Goal: Information Seeking & Learning: Learn about a topic

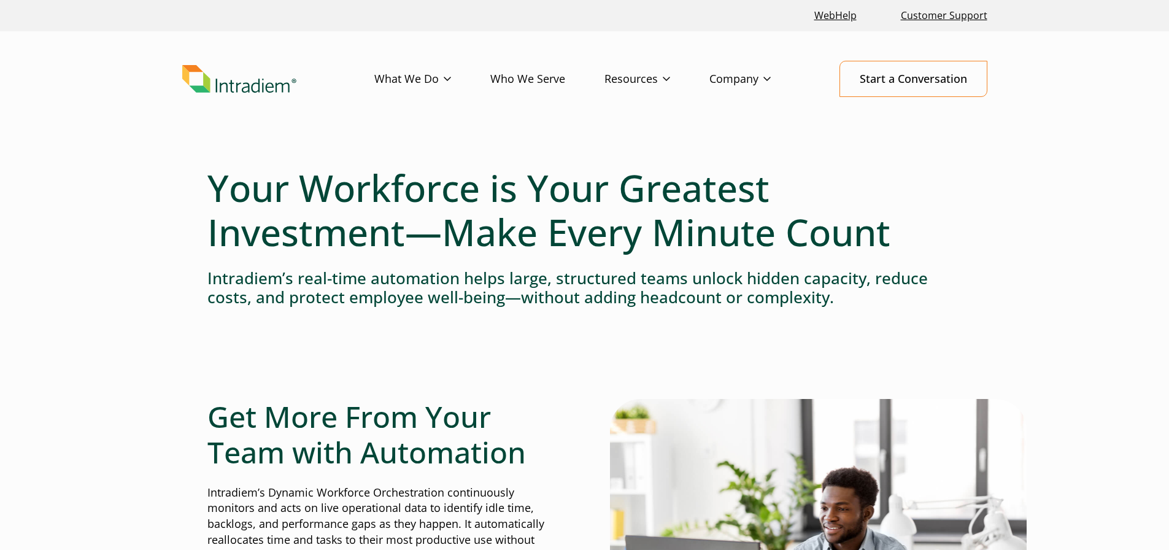
click at [692, 196] on h1 "Your Workforce is Your Greatest Investment—Make Every Minute Count" at bounding box center [584, 210] width 755 height 88
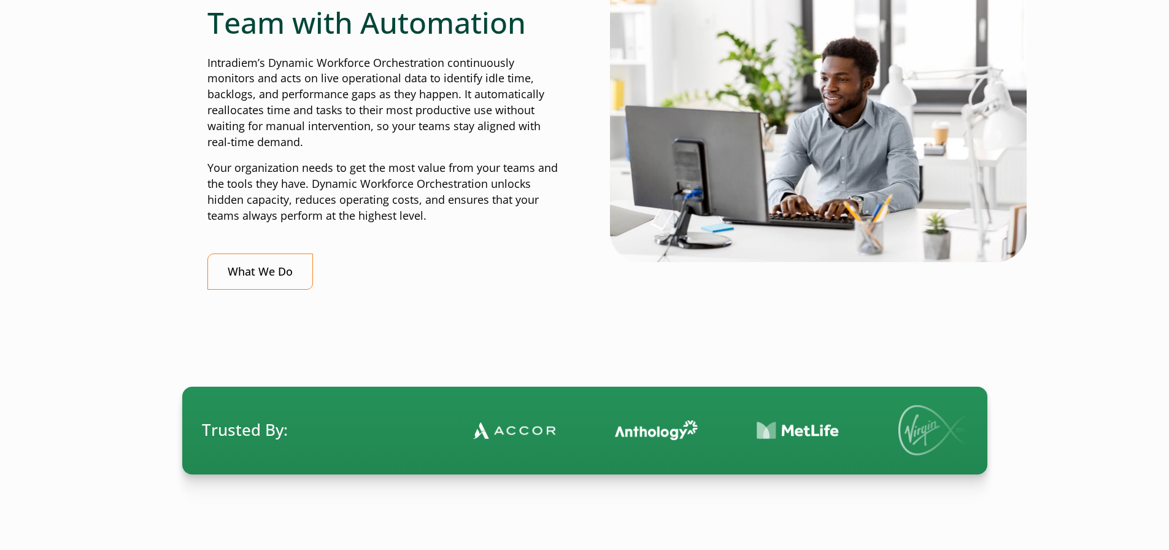
click at [661, 369] on div at bounding box center [584, 347] width 755 height 77
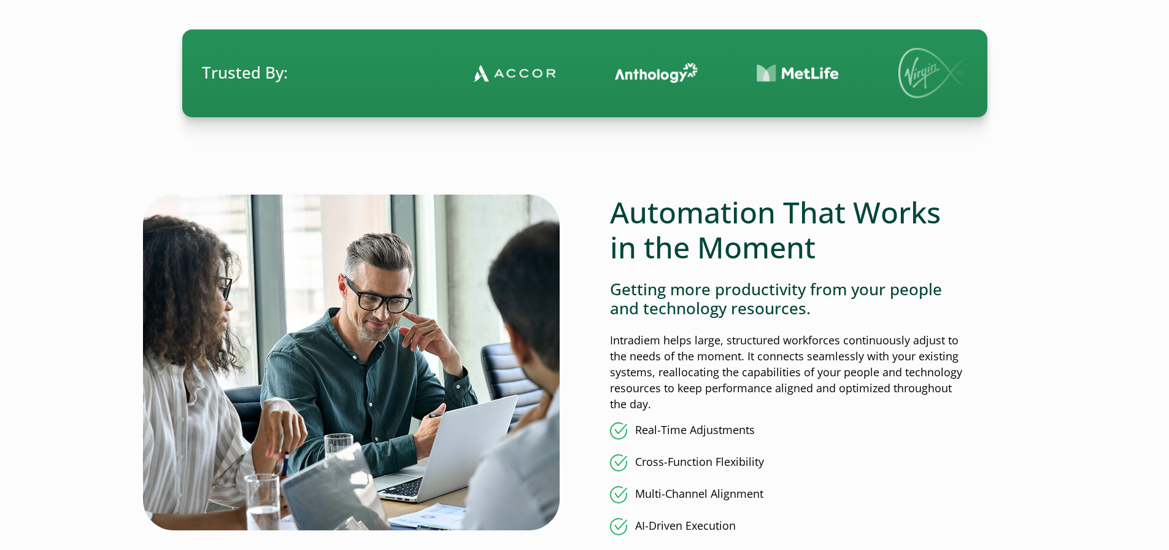
scroll to position [552, 0]
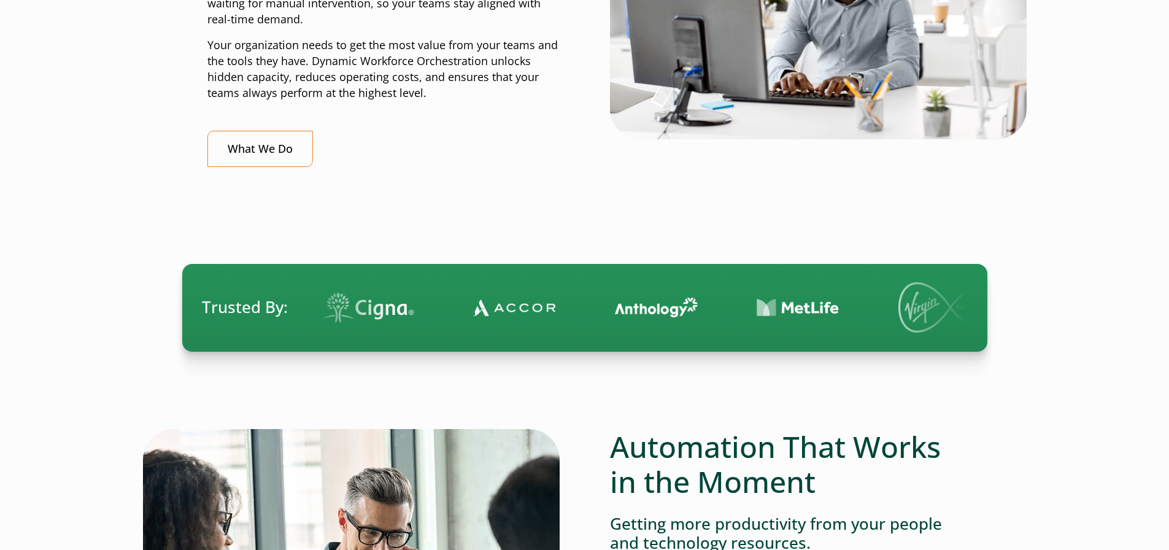
click at [336, 131] on div "What We Do" at bounding box center [383, 149] width 352 height 36
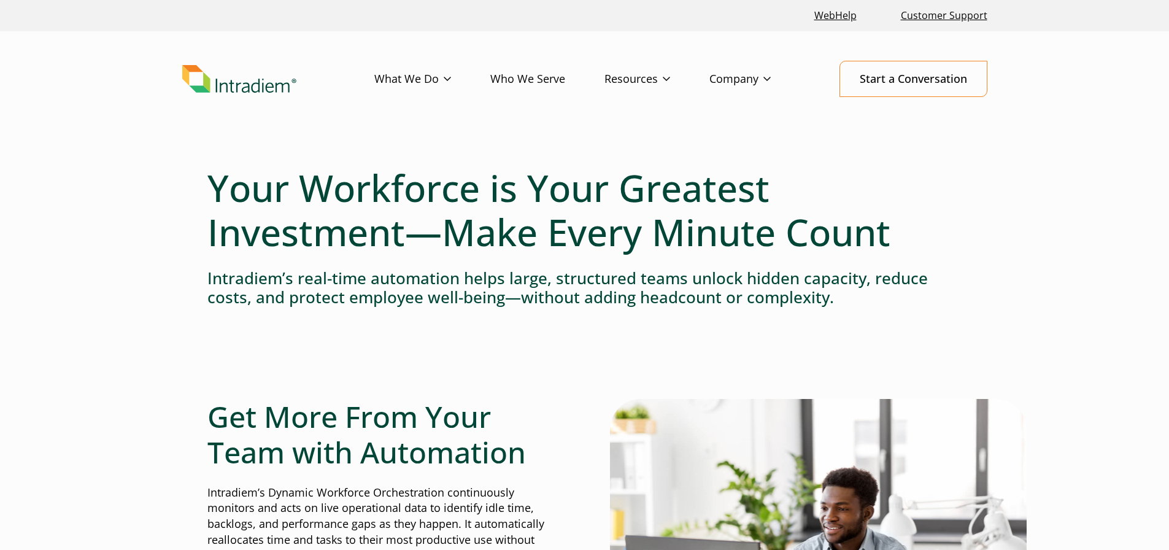
click at [420, 99] on li "Platform" at bounding box center [433, 104] width 117 height 16
click at [409, 101] on link "Platform" at bounding box center [395, 104] width 40 height 13
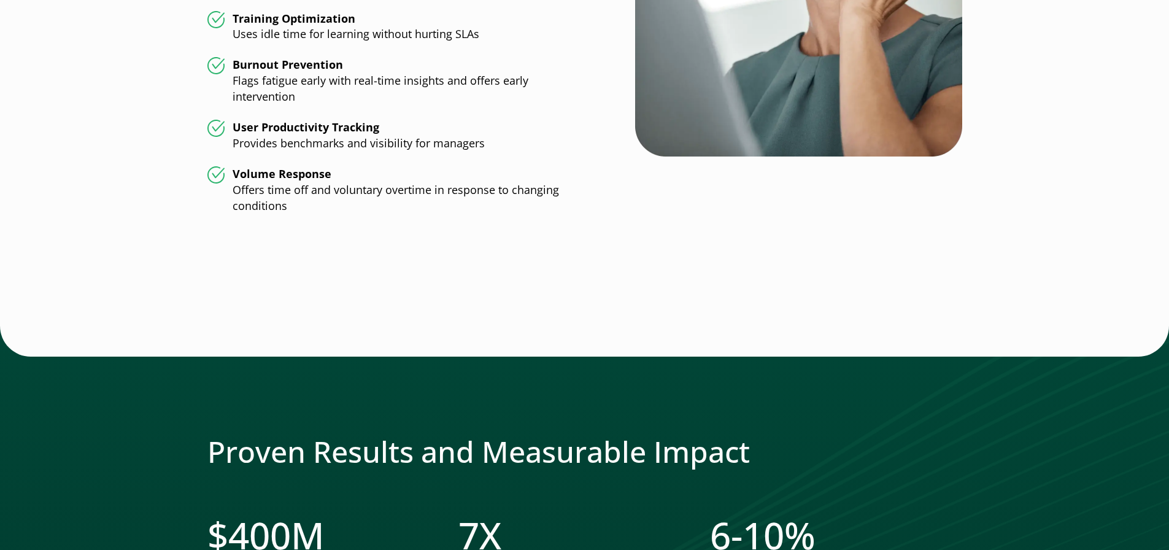
scroll to position [3497, 0]
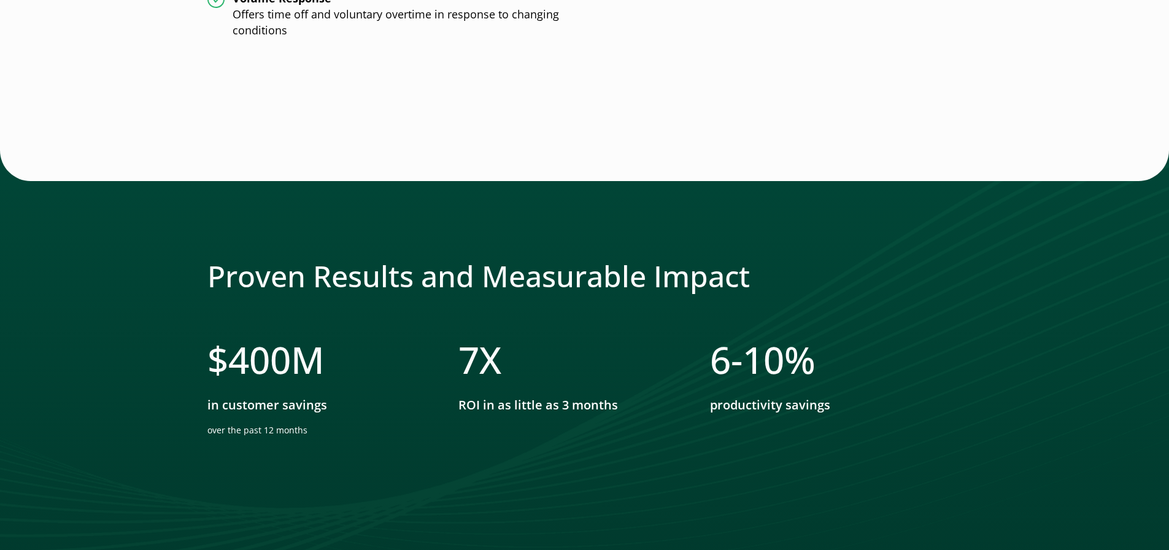
click at [193, 150] on div "Proven Results and Measurable Impact $ 400 M in customer savings over the past …" at bounding box center [584, 372] width 1169 height 444
